Goal: Information Seeking & Learning: Learn about a topic

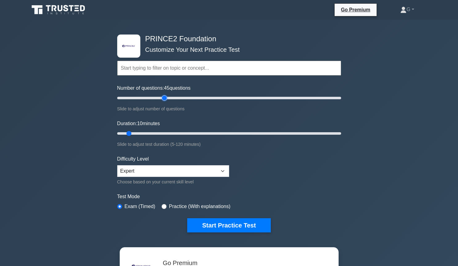
click at [164, 97] on input "Number of questions: 45 questions" at bounding box center [229, 97] width 224 height 7
click at [154, 98] on input "Number of questions: 35 questions" at bounding box center [229, 97] width 224 height 7
click at [146, 99] on input "Number of questions: 35 questions" at bounding box center [229, 97] width 224 height 7
type input "20"
click at [138, 98] on input "Number of questions: 20 questions" at bounding box center [229, 97] width 224 height 7
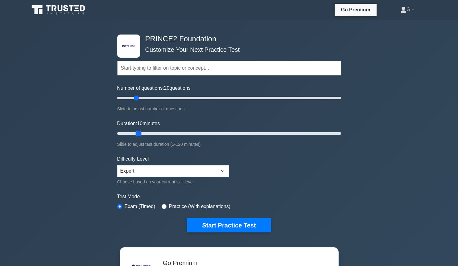
click at [135, 133] on input "Duration: 10 minutes" at bounding box center [229, 133] width 224 height 7
click at [139, 133] on input "Duration: 15 minutes" at bounding box center [229, 133] width 224 height 7
type input "20"
click at [145, 132] on input "Duration: 20 minutes" at bounding box center [229, 133] width 224 height 7
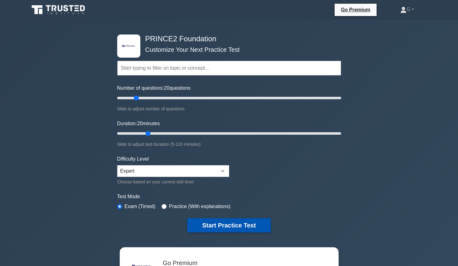
click at [208, 225] on button "Start Practice Test" at bounding box center [228, 225] width 83 height 14
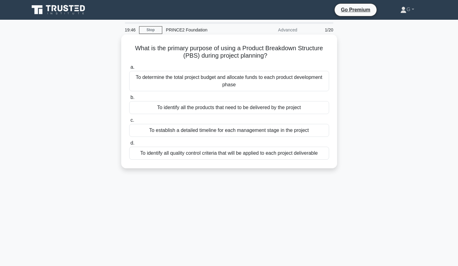
click at [206, 109] on div "To identify all the products that need to be delivered by the project" at bounding box center [229, 107] width 200 height 13
click at [129, 100] on input "b. To identify all the products that need to be delivered by the project" at bounding box center [129, 98] width 0 height 4
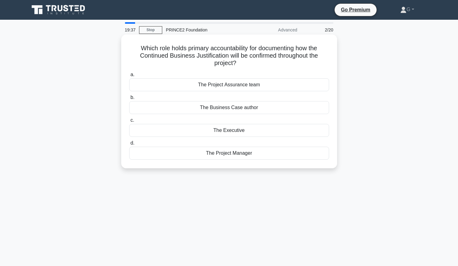
click at [210, 130] on div "The Executive" at bounding box center [229, 130] width 200 height 13
click at [129, 123] on input "c. The Executive" at bounding box center [129, 121] width 0 height 4
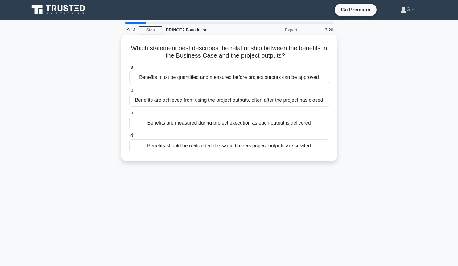
click at [223, 81] on div "Benefits must be quantified and measured before project outputs can be approved" at bounding box center [229, 77] width 200 height 13
click at [129, 69] on input "a. Benefits must be quantified and measured before project outputs can be appro…" at bounding box center [129, 67] width 0 height 4
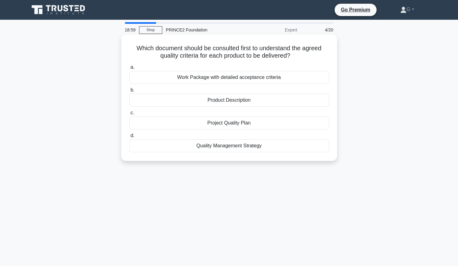
click at [217, 104] on div "Product Description" at bounding box center [229, 100] width 200 height 13
click at [129, 92] on input "b. Product Description" at bounding box center [129, 90] width 0 height 4
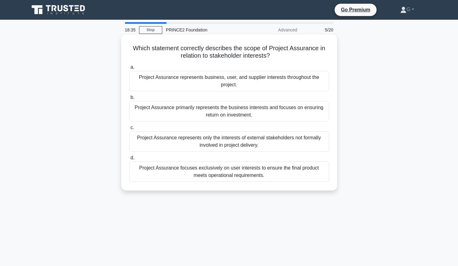
click at [206, 81] on div "Project Assurance represents business, user, and supplier interests throughout …" at bounding box center [229, 81] width 200 height 20
click at [129, 69] on input "a. Project Assurance represents business, user, and supplier interests througho…" at bounding box center [129, 67] width 0 height 4
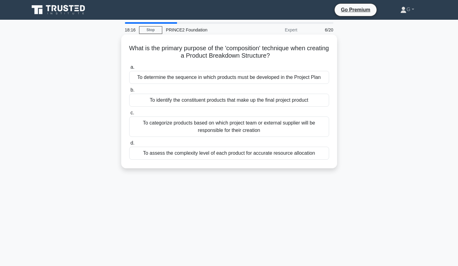
click at [198, 80] on div "To determine the sequence in which products must be developed in the Project Pl…" at bounding box center [229, 77] width 200 height 13
click at [129, 69] on input "a. To determine the sequence in which products must be developed in the Project…" at bounding box center [129, 67] width 0 height 4
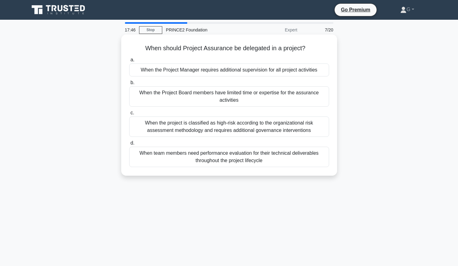
click at [202, 96] on div "When the Project Board members have limited time or expertise for the assurance…" at bounding box center [229, 96] width 200 height 20
click at [129, 85] on input "b. When the Project Board members have limited time or expertise for the assura…" at bounding box center [129, 83] width 0 height 4
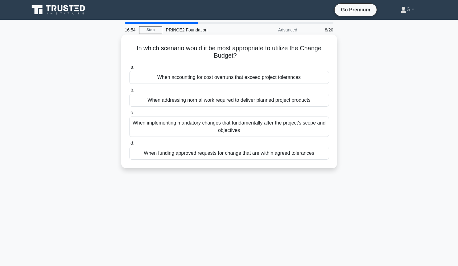
click at [180, 155] on div "When funding approved requests for change that are within agreed tolerances" at bounding box center [229, 153] width 200 height 13
click at [129, 145] on input "d. When funding approved requests for change that are within agreed tolerances" at bounding box center [129, 143] width 0 height 4
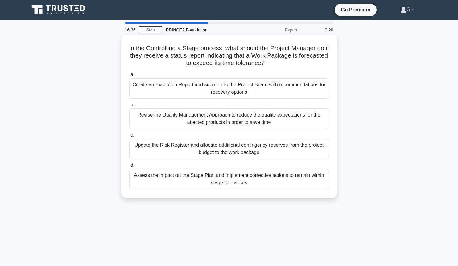
click at [213, 179] on div "Assess the impact on the Stage Plan and implement corrective actions to remain …" at bounding box center [229, 179] width 200 height 20
click at [129, 168] on input "d. Assess the impact on the Stage Plan and implement corrective actions to rema…" at bounding box center [129, 166] width 0 height 4
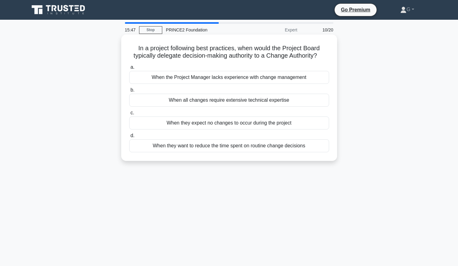
click at [204, 150] on div "When they want to reduce the time spent on routine change decisions" at bounding box center [229, 145] width 200 height 13
click at [129, 138] on input "d. When they want to reduce the time spent on routine change decisions" at bounding box center [129, 136] width 0 height 4
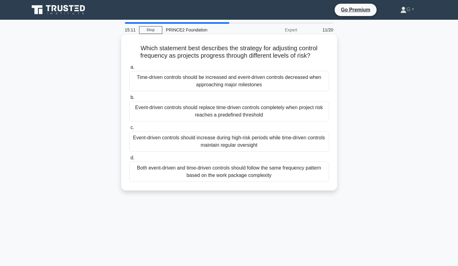
click at [211, 143] on div "Event-driven controls should increase during high-risk periods while time-drive…" at bounding box center [229, 141] width 200 height 20
click at [129, 130] on input "c. Event-driven controls should increase during high-risk periods while time-dr…" at bounding box center [129, 128] width 0 height 4
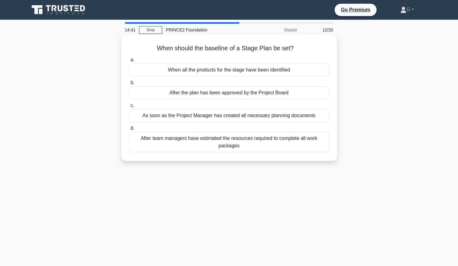
click at [215, 95] on div "After the plan has been approved by the Project Board" at bounding box center [229, 92] width 200 height 13
click at [129, 85] on input "b. After the plan has been approved by the Project Board" at bounding box center [129, 83] width 0 height 4
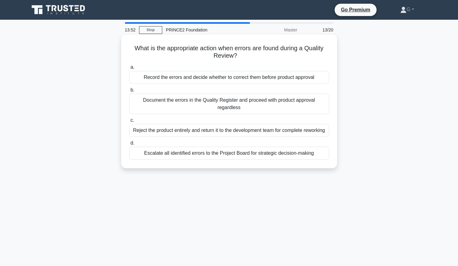
click at [232, 76] on div "Record the errors and decide whether to correct them before product approval" at bounding box center [229, 77] width 200 height 13
click at [129, 69] on input "a. Record the errors and decide whether to correct them before product approval" at bounding box center [129, 67] width 0 height 4
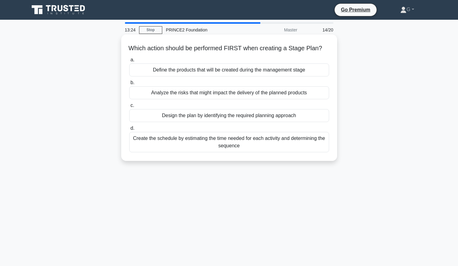
click at [233, 73] on div "Define the products that will be created during the management stage" at bounding box center [229, 70] width 200 height 13
click at [129, 62] on input "a. Define the products that will be created during the management stage" at bounding box center [129, 60] width 0 height 4
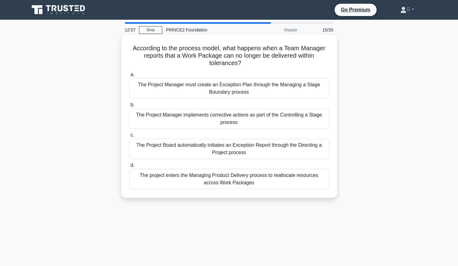
click at [229, 121] on div "The Project Manager implements corrective actions as part of the Controlling a …" at bounding box center [229, 119] width 200 height 20
click at [129, 107] on input "b. The Project Manager implements corrective actions as part of the Controlling…" at bounding box center [129, 105] width 0 height 4
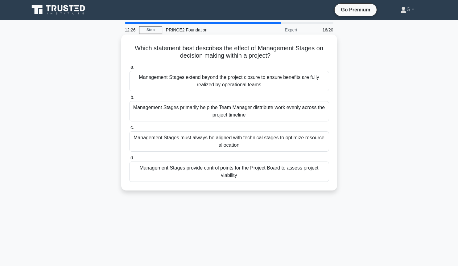
click at [212, 171] on div "Management Stages provide control points for the Project Board to assess projec…" at bounding box center [229, 172] width 200 height 20
click at [129, 160] on input "d. Management Stages provide control points for the Project Board to assess pro…" at bounding box center [129, 158] width 0 height 4
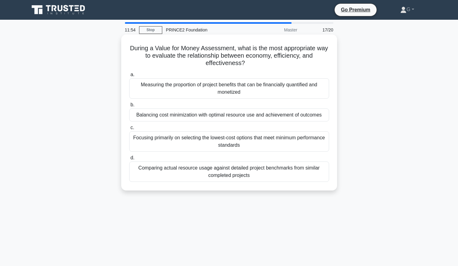
click at [240, 117] on div "Balancing cost minimization with optimal resource use and achievement of outcom…" at bounding box center [229, 115] width 200 height 13
click at [129, 107] on input "b. Balancing cost minimization with optimal resource use and achievement of out…" at bounding box center [129, 105] width 0 height 4
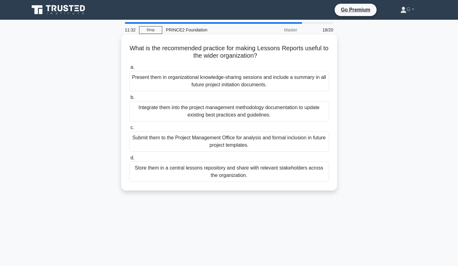
click at [232, 177] on div "Store them in a central lessons repository and share with relevant stakeholders…" at bounding box center [229, 172] width 200 height 20
click at [129, 160] on input "d. Store them in a central lessons repository and share with relevant stakehold…" at bounding box center [129, 158] width 0 height 4
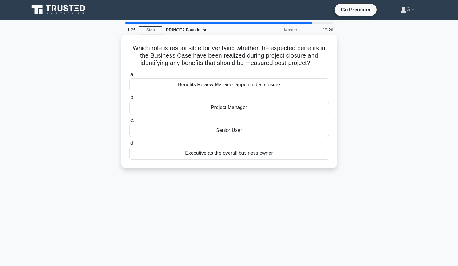
click at [204, 134] on div "Senior User" at bounding box center [229, 130] width 200 height 13
click at [129, 123] on input "c. Senior User" at bounding box center [129, 121] width 0 height 4
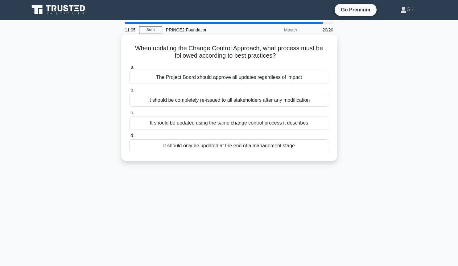
click at [208, 77] on div "The Project Board should approve all updates regardless of impact" at bounding box center [229, 77] width 200 height 13
click at [129, 69] on input "a. The Project Board should approve all updates regardless of impact" at bounding box center [129, 67] width 0 height 4
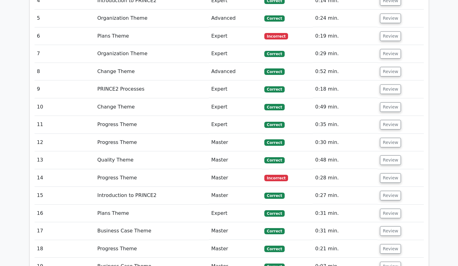
scroll to position [965, 0]
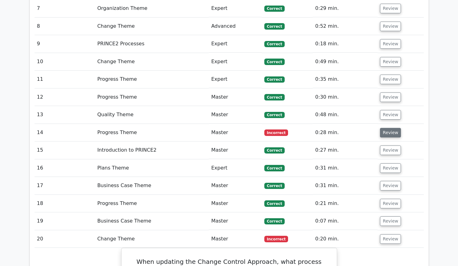
scroll to position [1007, 0]
click at [385, 128] on button "Review" at bounding box center [390, 133] width 21 height 10
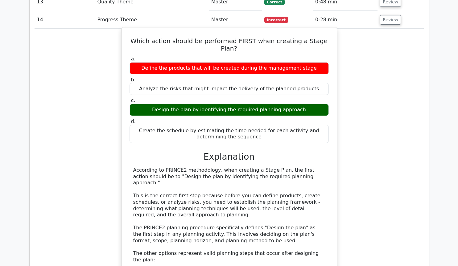
scroll to position [1133, 0]
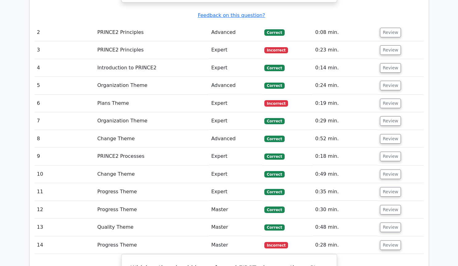
scroll to position [881, 0]
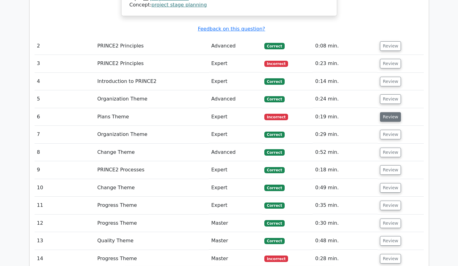
click at [384, 112] on button "Review" at bounding box center [390, 117] width 21 height 10
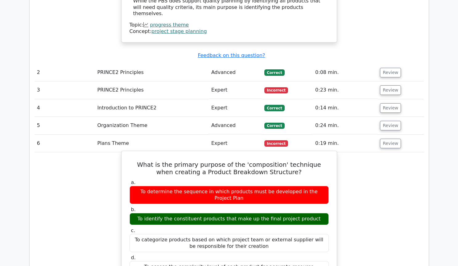
scroll to position [839, 0]
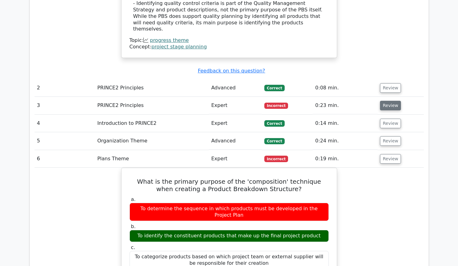
click at [383, 101] on button "Review" at bounding box center [390, 106] width 21 height 10
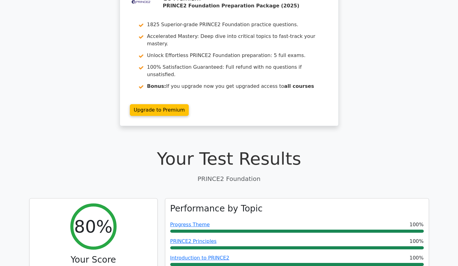
scroll to position [0, 0]
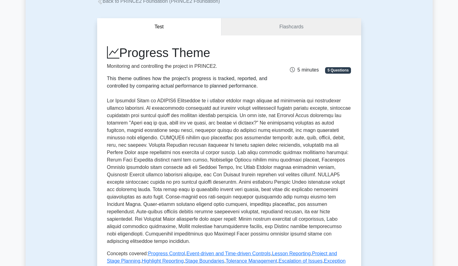
scroll to position [84, 0]
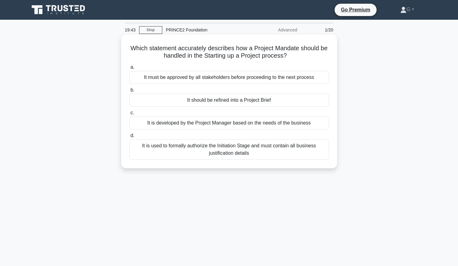
click at [178, 100] on div "It should be refined into a Project Brief" at bounding box center [229, 100] width 200 height 13
click at [129, 92] on input "b. It should be refined into a Project Brief" at bounding box center [129, 90] width 0 height 4
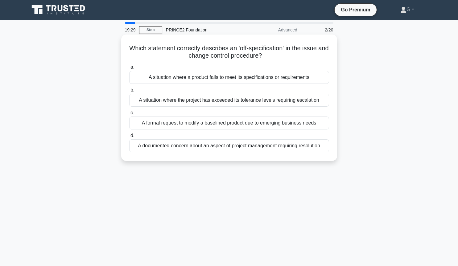
click at [200, 78] on div "A situation where a product fails to meet its specifications or requirements" at bounding box center [229, 77] width 200 height 13
click at [129, 69] on input "a. A situation where a product fails to meet its specifications or requirements" at bounding box center [129, 67] width 0 height 4
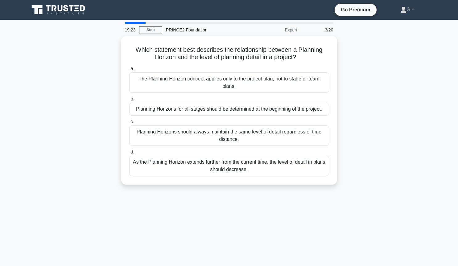
drag, startPoint x: 200, startPoint y: 78, endPoint x: 413, endPoint y: 132, distance: 220.0
click at [415, 133] on div "Which statement best describes the relationship between a Planning Horizon and …" at bounding box center [229, 114] width 407 height 156
click at [413, 132] on div "Which statement best describes the relationship between a Planning Horizon and …" at bounding box center [229, 114] width 407 height 156
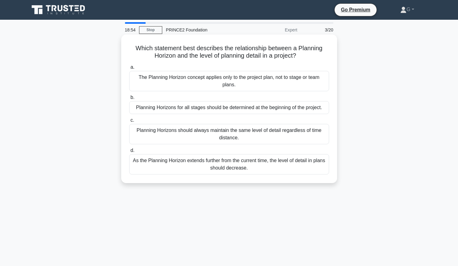
click at [218, 168] on div "As the Planning Horizon extends further from the current time, the level of det…" at bounding box center [229, 164] width 200 height 20
click at [129, 153] on input "d. As the Planning Horizon extends further from the current time, the level of …" at bounding box center [129, 151] width 0 height 4
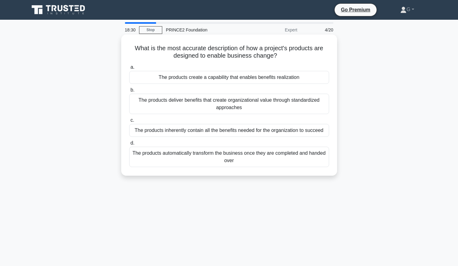
click at [245, 77] on div "The products create a capability that enables benefits realization" at bounding box center [229, 77] width 200 height 13
click at [129, 69] on input "a. The products create a capability that enables benefits realization" at bounding box center [129, 67] width 0 height 4
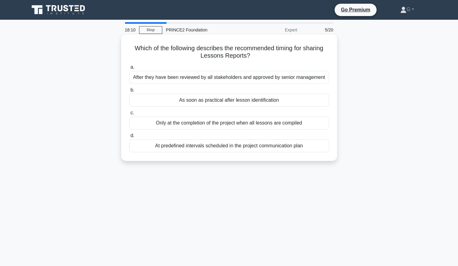
click at [230, 100] on div "As soon as practical after lesson identification" at bounding box center [229, 100] width 200 height 13
click at [129, 92] on input "b. As soon as practical after lesson identification" at bounding box center [129, 90] width 0 height 4
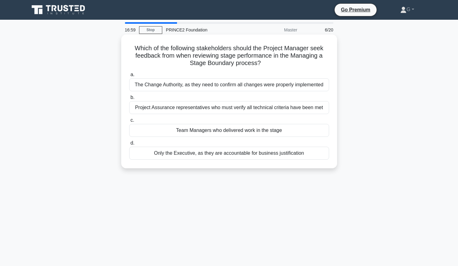
click at [245, 106] on div "Project Assurance representatives who must verify all technical criteria have b…" at bounding box center [229, 107] width 200 height 13
click at [129, 100] on input "b. Project Assurance representatives who must verify all technical criteria hav…" at bounding box center [129, 98] width 0 height 4
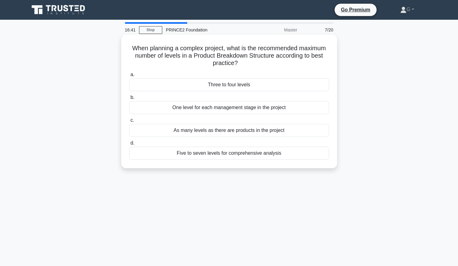
click at [223, 133] on div "As many levels as there are products in the project" at bounding box center [229, 130] width 200 height 13
click at [129, 123] on input "c. As many levels as there are products in the project" at bounding box center [129, 121] width 0 height 4
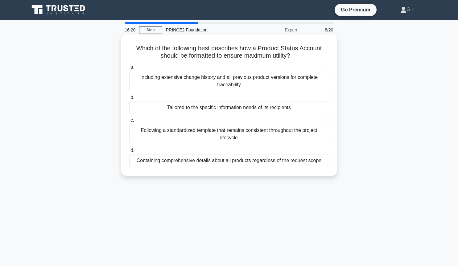
click at [245, 87] on div "Including extensive change history and all previous product versions for comple…" at bounding box center [229, 81] width 200 height 20
click at [129, 69] on input "a. Including extensive change history and all previous product versions for com…" at bounding box center [129, 67] width 0 height 4
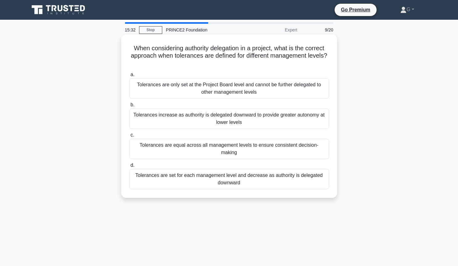
click at [202, 174] on div "Tolerances are set for each management level and decrease as authority is deleg…" at bounding box center [229, 179] width 200 height 20
click at [129, 168] on input "d. Tolerances are set for each management level and decrease as authority is de…" at bounding box center [129, 166] width 0 height 4
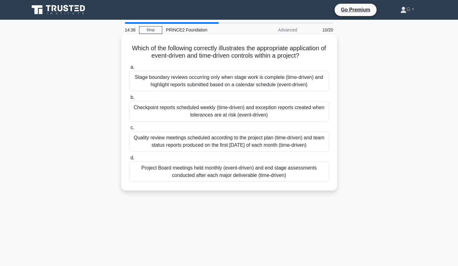
click at [207, 112] on div "Checkpoint reports scheduled weekly (time-driven) and exception reports created…" at bounding box center [229, 111] width 200 height 20
click at [129, 100] on input "b. Checkpoint reports scheduled weekly (time-driven) and exception reports crea…" at bounding box center [129, 98] width 0 height 4
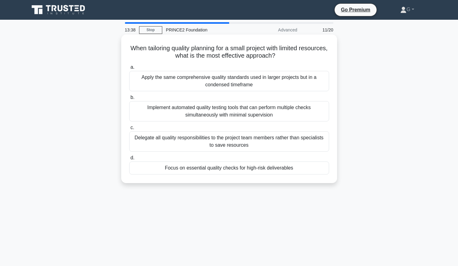
click at [238, 168] on div "Focus on essential quality checks for high-risk deliverables" at bounding box center [229, 168] width 200 height 13
click at [129, 160] on input "d. Focus on essential quality checks for high-risk deliverables" at bounding box center [129, 158] width 0 height 4
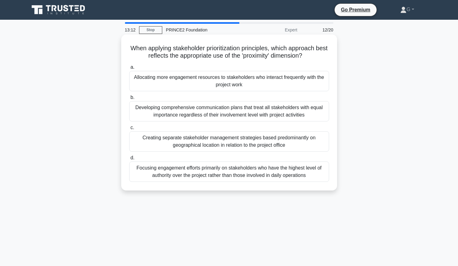
click at [241, 83] on div "Allocating more engagement resources to stakeholders who interact frequently wi…" at bounding box center [229, 81] width 200 height 20
click at [129, 69] on input "a. Allocating more engagement resources to stakeholders who interact frequently…" at bounding box center [129, 67] width 0 height 4
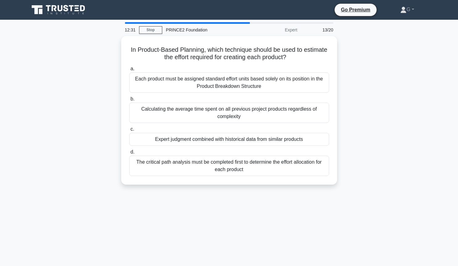
click at [241, 83] on div "Each product must be assigned standard effort units based solely on its positio…" at bounding box center [229, 83] width 200 height 20
click at [129, 71] on input "a. Each product must be assigned standard effort units based solely on its posi…" at bounding box center [129, 69] width 0 height 4
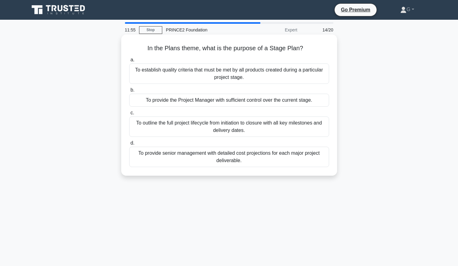
click at [257, 80] on div "To establish quality criteria that must be met by all products created during a…" at bounding box center [229, 74] width 200 height 20
click at [129, 62] on input "a. To establish quality criteria that must be met by all products created durin…" at bounding box center [129, 60] width 0 height 4
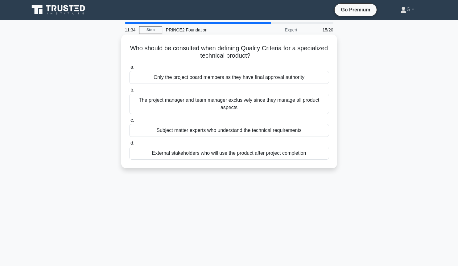
click at [220, 156] on div "External stakeholders who will use the product after project completion" at bounding box center [229, 153] width 200 height 13
click at [129, 145] on input "d. External stakeholders who will use the product after project completion" at bounding box center [129, 143] width 0 height 4
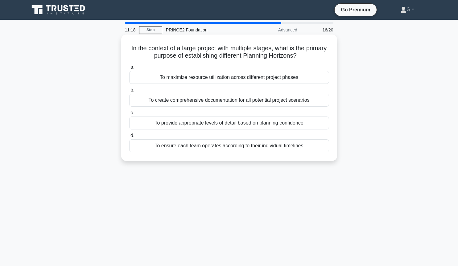
click at [262, 125] on div "To provide appropriate levels of detail based on planning confidence" at bounding box center [229, 123] width 200 height 13
click at [129, 115] on input "c. To provide appropriate levels of detail based on planning confidence" at bounding box center [129, 113] width 0 height 4
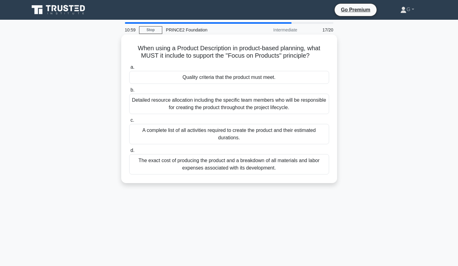
click at [240, 79] on div "Quality criteria that the product must meet." at bounding box center [229, 77] width 200 height 13
click at [129, 69] on input "a. Quality criteria that the product must meet." at bounding box center [129, 67] width 0 height 4
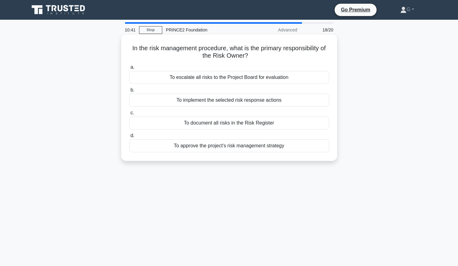
click at [198, 100] on div "To implement the selected risk response actions" at bounding box center [229, 100] width 200 height 13
click at [129, 92] on input "b. To implement the selected risk response actions" at bounding box center [129, 90] width 0 height 4
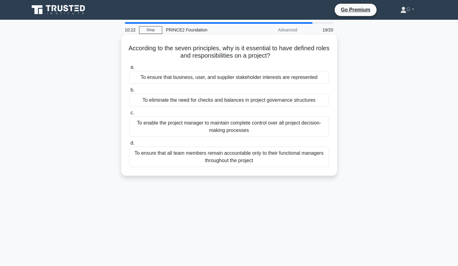
click at [217, 79] on div "To ensure that business, user, and supplier stakeholder interests are represent…" at bounding box center [229, 77] width 200 height 13
click at [129, 69] on input "a. To ensure that business, user, and supplier stakeholder interests are repres…" at bounding box center [129, 67] width 0 height 4
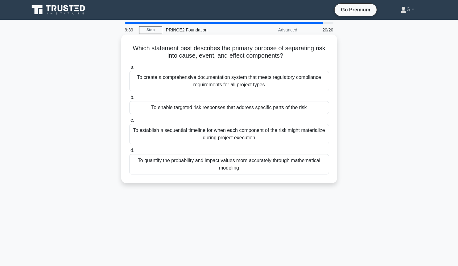
click at [235, 108] on div "To enable targeted risk responses that address specific parts of the risk" at bounding box center [229, 107] width 200 height 13
click at [129, 100] on input "b. To enable targeted risk responses that address specific parts of the risk" at bounding box center [129, 98] width 0 height 4
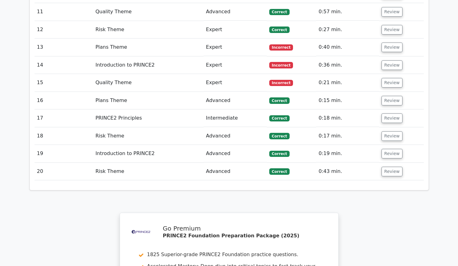
scroll to position [1049, 0]
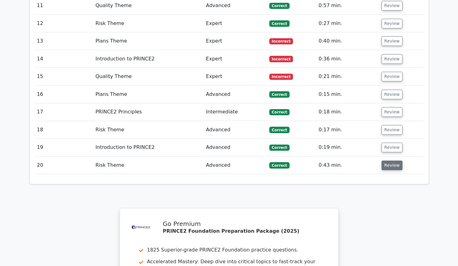
click at [393, 161] on button "Review" at bounding box center [392, 166] width 21 height 10
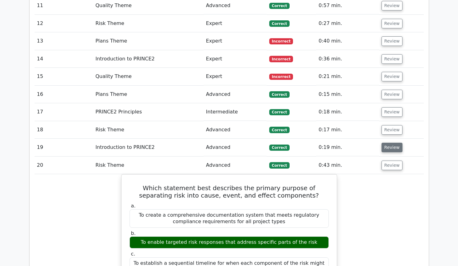
click at [385, 143] on button "Review" at bounding box center [392, 148] width 21 height 10
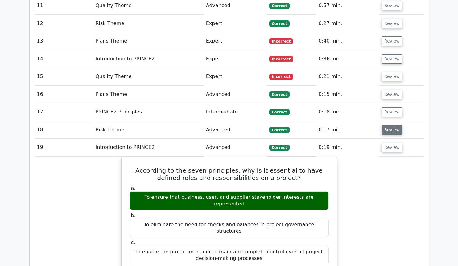
click at [392, 125] on button "Review" at bounding box center [392, 130] width 21 height 10
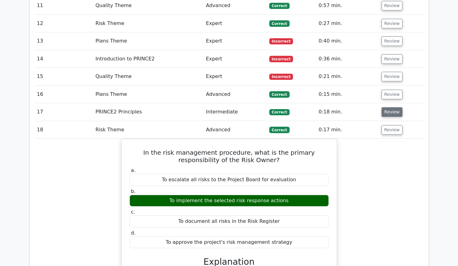
click at [393, 107] on button "Review" at bounding box center [392, 112] width 21 height 10
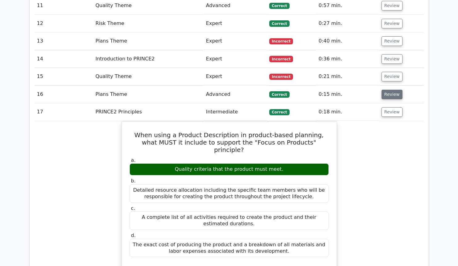
click at [393, 90] on button "Review" at bounding box center [392, 95] width 21 height 10
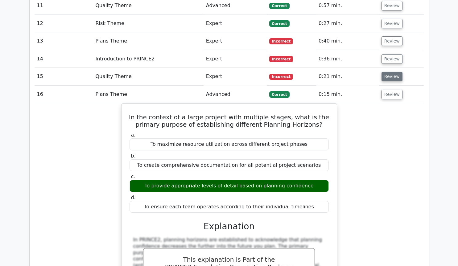
click at [386, 72] on button "Review" at bounding box center [392, 77] width 21 height 10
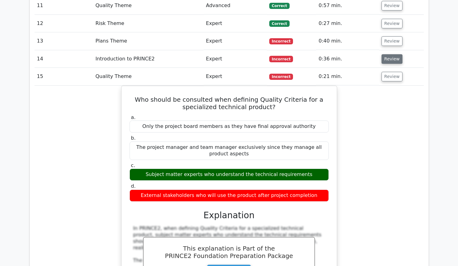
click at [393, 54] on button "Review" at bounding box center [392, 59] width 21 height 10
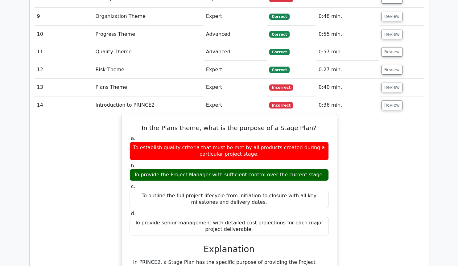
scroll to position [965, 0]
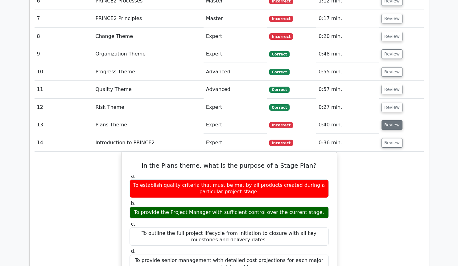
click at [386, 120] on button "Review" at bounding box center [392, 125] width 21 height 10
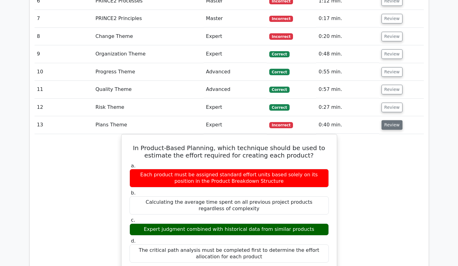
scroll to position [923, 0]
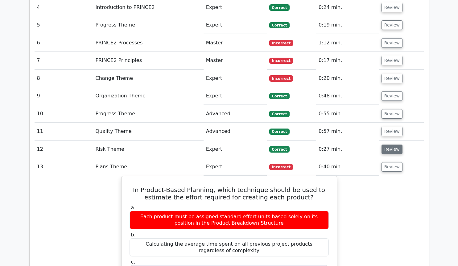
click at [385, 145] on button "Review" at bounding box center [392, 150] width 21 height 10
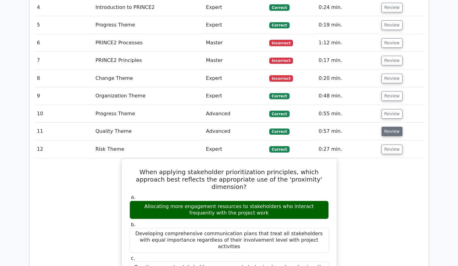
click at [384, 127] on button "Review" at bounding box center [392, 132] width 21 height 10
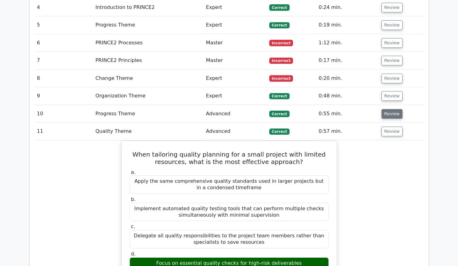
click at [387, 109] on button "Review" at bounding box center [392, 114] width 21 height 10
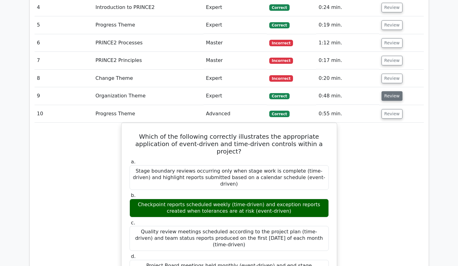
click at [391, 91] on button "Review" at bounding box center [392, 96] width 21 height 10
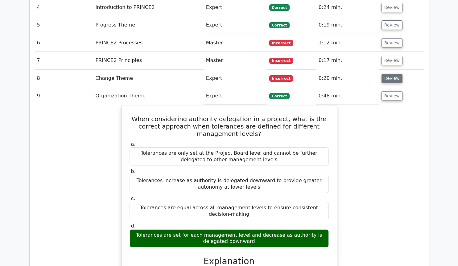
click at [388, 74] on button "Review" at bounding box center [392, 79] width 21 height 10
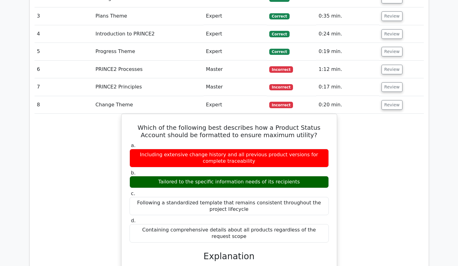
scroll to position [881, 0]
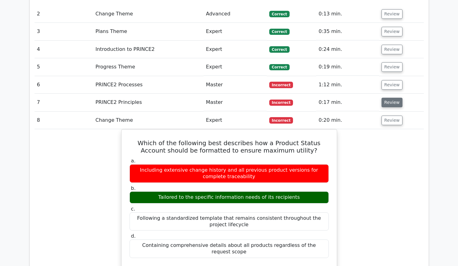
click at [391, 98] on button "Review" at bounding box center [392, 103] width 21 height 10
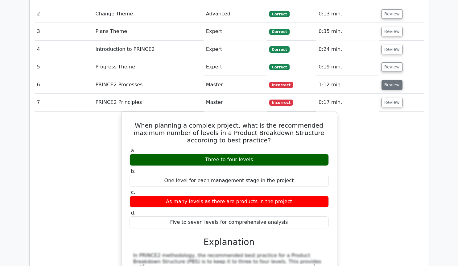
click at [394, 80] on button "Review" at bounding box center [392, 85] width 21 height 10
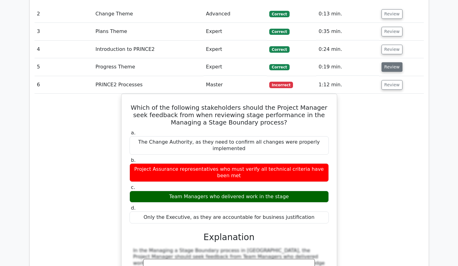
click at [393, 62] on button "Review" at bounding box center [392, 67] width 21 height 10
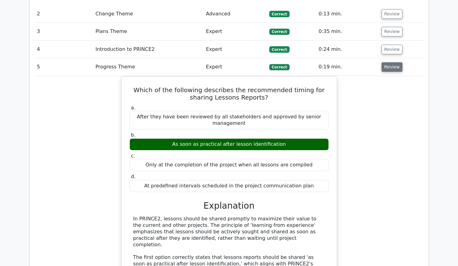
scroll to position [839, 0]
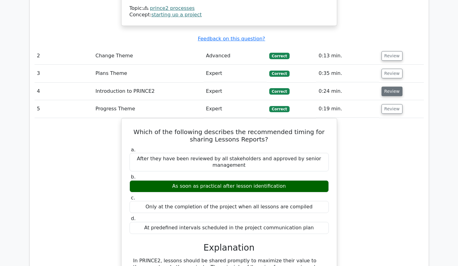
click at [385, 87] on button "Review" at bounding box center [392, 92] width 21 height 10
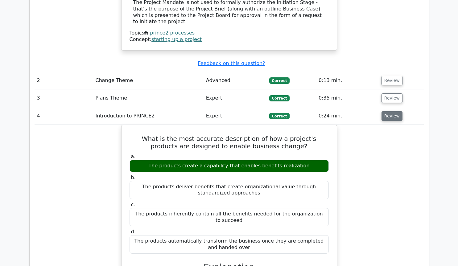
scroll to position [797, 0]
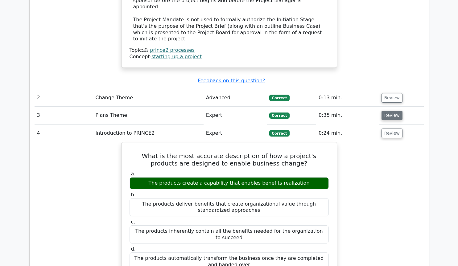
click at [391, 111] on button "Review" at bounding box center [392, 116] width 21 height 10
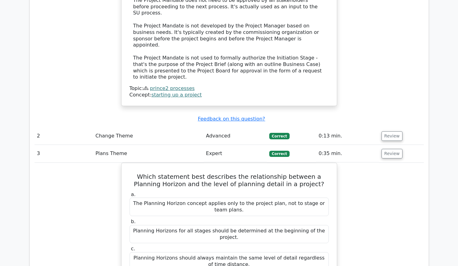
scroll to position [755, 0]
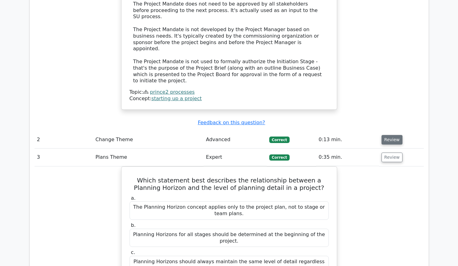
click at [387, 135] on button "Review" at bounding box center [392, 140] width 21 height 10
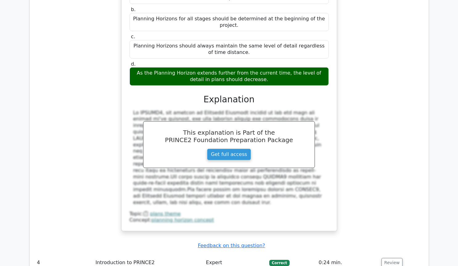
scroll to position [1259, 0]
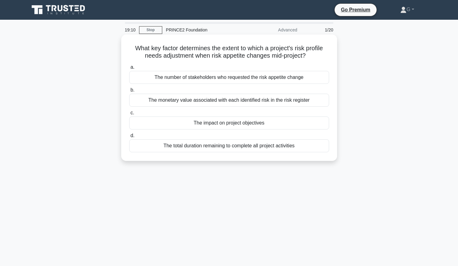
click at [271, 101] on div "The monetary value associated with each identified risk in the risk register" at bounding box center [229, 100] width 200 height 13
click at [129, 92] on input "b. The monetary value associated with each identified risk in the risk register" at bounding box center [129, 90] width 0 height 4
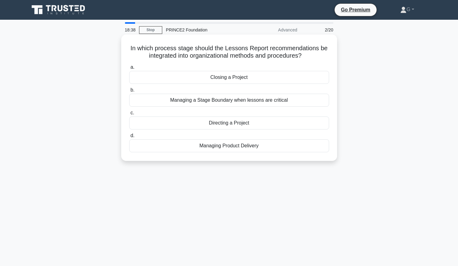
click at [208, 125] on div "Directing a Project" at bounding box center [229, 123] width 200 height 13
click at [129, 115] on input "c. Directing a Project" at bounding box center [129, 113] width 0 height 4
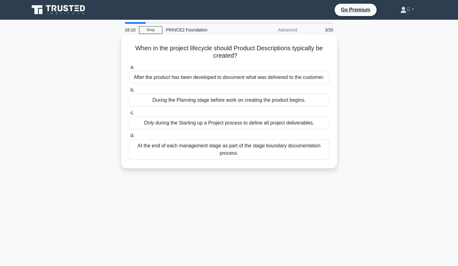
click at [223, 102] on div "During the Planning stage before work on creating the product begins." at bounding box center [229, 100] width 200 height 13
click at [129, 92] on input "b. During the Planning stage before work on creating the product begins." at bounding box center [129, 90] width 0 height 4
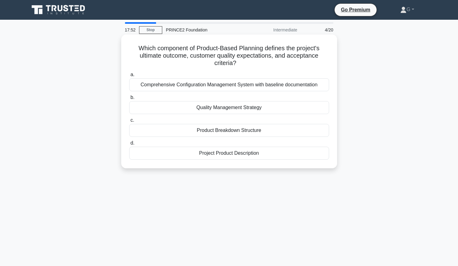
click at [218, 154] on div "Project Product Description" at bounding box center [229, 153] width 200 height 13
click at [129, 145] on input "d. Project Product Description" at bounding box center [129, 143] width 0 height 4
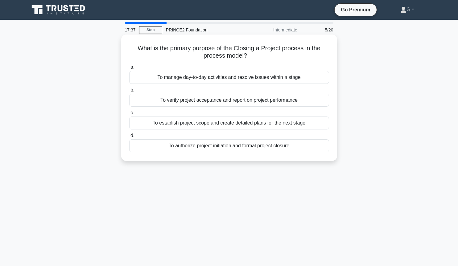
click at [226, 104] on div "To verify project acceptance and report on project performance" at bounding box center [229, 100] width 200 height 13
click at [129, 92] on input "b. To verify project acceptance and report on project performance" at bounding box center [129, 90] width 0 height 4
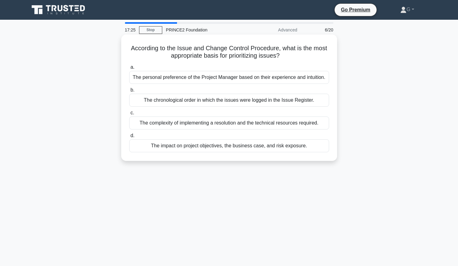
click at [223, 147] on div "The impact on project objectives, the business case, and risk exposure." at bounding box center [229, 145] width 200 height 13
click at [129, 138] on input "d. The impact on project objectives, the business case, and risk exposure." at bounding box center [129, 136] width 0 height 4
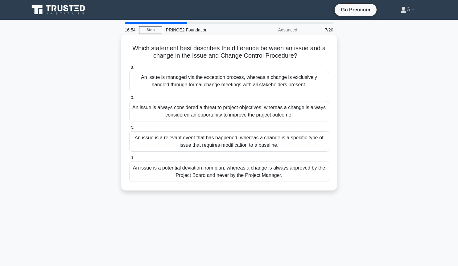
click at [198, 147] on div "An issue is a relevant event that has happened, whereas a change is a specific …" at bounding box center [229, 141] width 200 height 20
click at [129, 130] on input "c. An issue is a relevant event that has happened, whereas a change is a specif…" at bounding box center [129, 128] width 0 height 4
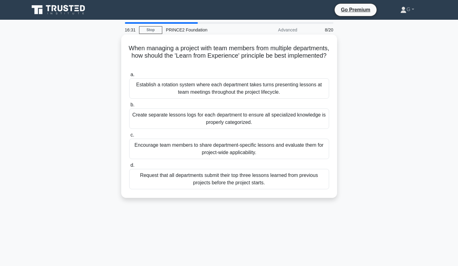
click at [248, 92] on div "Establish a rotation system where each department takes turns presenting lesson…" at bounding box center [229, 88] width 200 height 20
click at [129, 77] on input "a. Establish a rotation system where each department takes turns presenting les…" at bounding box center [129, 75] width 0 height 4
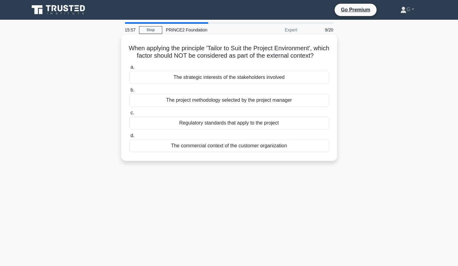
click at [245, 84] on div "The strategic interests of the stakeholders involved" at bounding box center [229, 77] width 200 height 13
click at [129, 69] on input "a. The strategic interests of the stakeholders involved" at bounding box center [129, 67] width 0 height 4
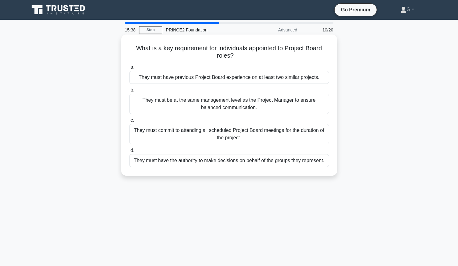
click at [192, 164] on div "They must have the authority to make decisions on behalf of the groups they rep…" at bounding box center [229, 160] width 200 height 13
click at [129, 153] on input "d. They must have the authority to make decisions on behalf of the groups they …" at bounding box center [129, 151] width 0 height 4
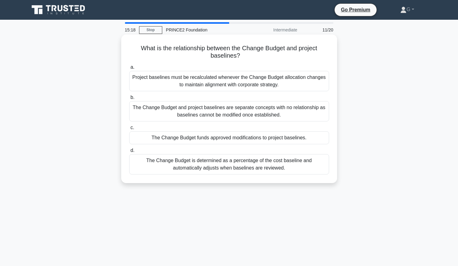
click at [197, 142] on div "The Change Budget funds approved modifications to project baselines." at bounding box center [229, 137] width 200 height 13
click at [129, 130] on input "c. The Change Budget funds approved modifications to project baselines." at bounding box center [129, 128] width 0 height 4
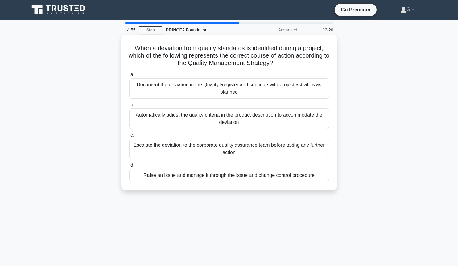
click at [192, 179] on div "Raise an issue and manage it through the issue and change control procedure" at bounding box center [229, 175] width 200 height 13
click at [129, 168] on input "d. Raise an issue and manage it through the issue and change control procedure" at bounding box center [129, 166] width 0 height 4
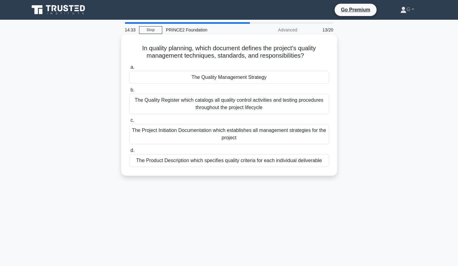
click at [222, 80] on div "The Quality Management Strategy" at bounding box center [229, 77] width 200 height 13
click at [129, 69] on input "a. The Quality Management Strategy" at bounding box center [129, 67] width 0 height 4
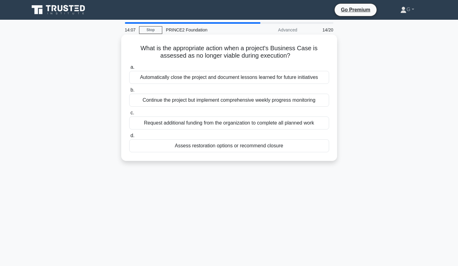
click at [179, 150] on div "Assess restoration options or recommend closure" at bounding box center [229, 145] width 200 height 13
click at [129, 138] on input "d. Assess restoration options or recommend closure" at bounding box center [129, 136] width 0 height 4
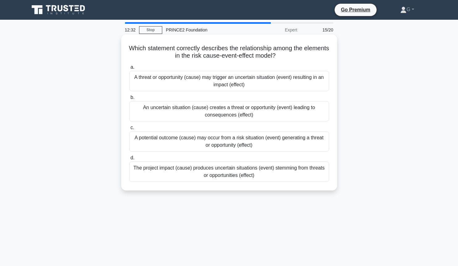
click at [187, 111] on div "An uncertain situation (cause) creates a threat or opportunity (event) leading …" at bounding box center [229, 111] width 200 height 20
click at [129, 100] on input "b. An uncertain situation (cause) creates a threat or opportunity (event) leadi…" at bounding box center [129, 98] width 0 height 4
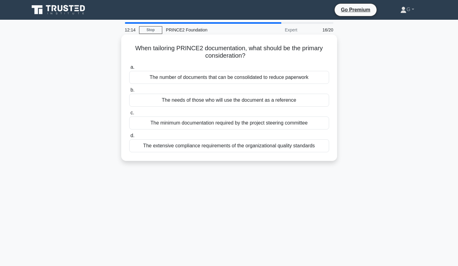
click at [190, 103] on div "The needs of those who will use the document as a reference" at bounding box center [229, 100] width 200 height 13
click at [129, 92] on input "b. The needs of those who will use the document as a reference" at bounding box center [129, 90] width 0 height 4
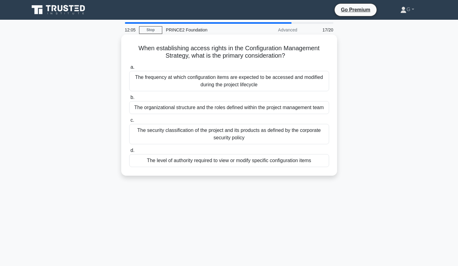
click at [187, 109] on div "The organizational structure and the roles defined within the project managemen…" at bounding box center [229, 107] width 200 height 13
click at [129, 100] on input "b. The organizational structure and the roles defined within the project manage…" at bounding box center [129, 98] width 0 height 4
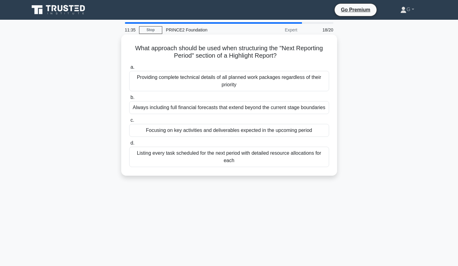
click at [179, 131] on div "Focusing on key activities and deliverables expected in the upcoming period" at bounding box center [229, 130] width 200 height 13
click at [129, 123] on input "c. Focusing on key activities and deliverables expected in the upcoming period" at bounding box center [129, 121] width 0 height 4
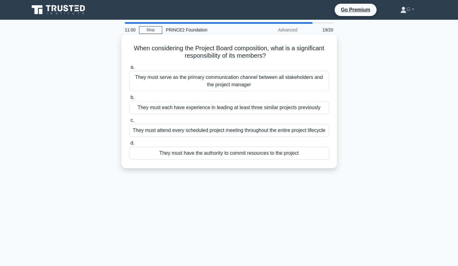
click at [231, 156] on div "They must have the authority to commit resources to the project" at bounding box center [229, 153] width 200 height 13
click at [129, 145] on input "d. They must have the authority to commit resources to the project" at bounding box center [129, 143] width 0 height 4
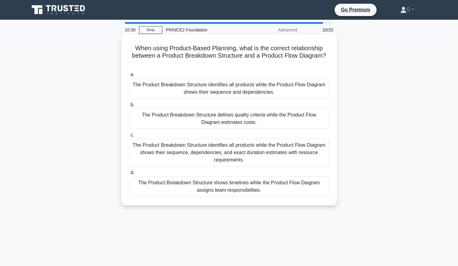
click at [194, 86] on div "The Product Breakdown Structure identifies all products while the Product Flow …" at bounding box center [229, 88] width 200 height 20
click at [129, 77] on input "a. The Product Breakdown Structure identifies all products while the Product Fl…" at bounding box center [129, 75] width 0 height 4
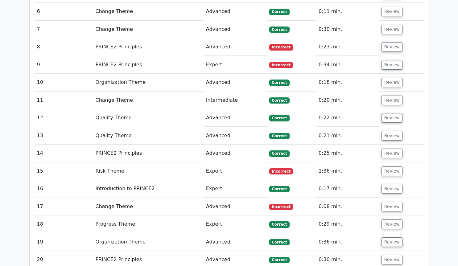
scroll to position [949, 0]
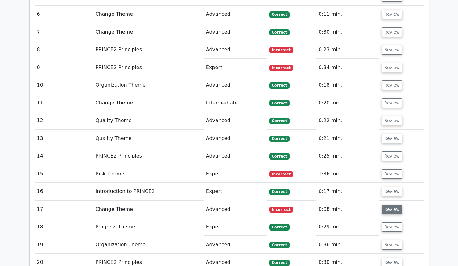
click at [387, 205] on button "Review" at bounding box center [392, 210] width 21 height 10
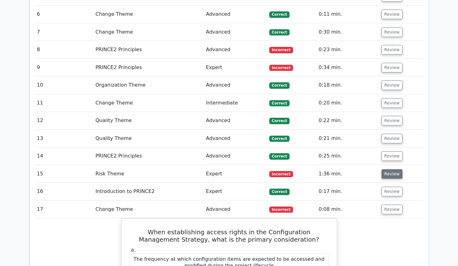
click at [385, 169] on button "Review" at bounding box center [392, 174] width 21 height 10
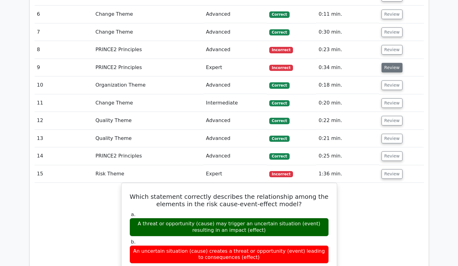
click at [396, 63] on button "Review" at bounding box center [392, 68] width 21 height 10
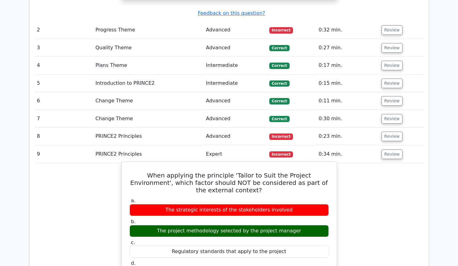
scroll to position [823, 0]
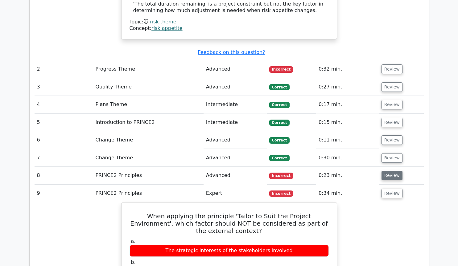
click at [389, 171] on button "Review" at bounding box center [392, 176] width 21 height 10
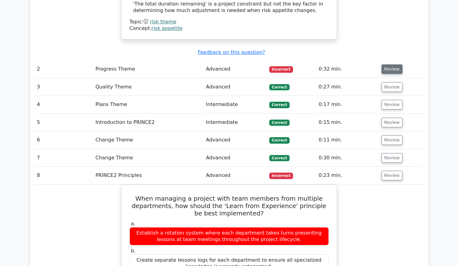
click at [390, 64] on button "Review" at bounding box center [392, 69] width 21 height 10
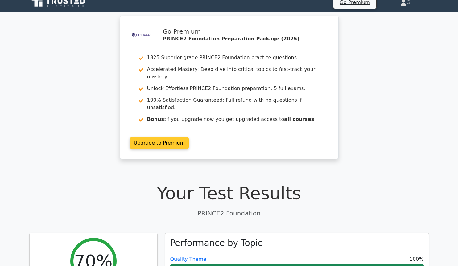
scroll to position [0, 0]
